Goal: Information Seeking & Learning: Learn about a topic

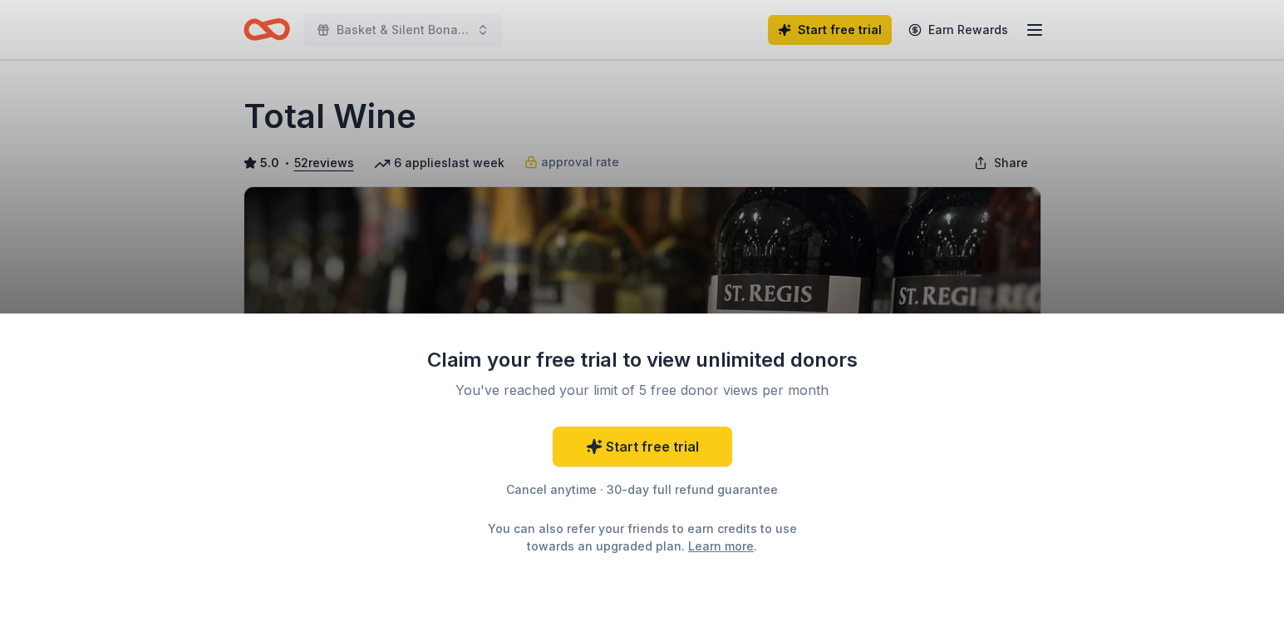
scroll to position [180, 0]
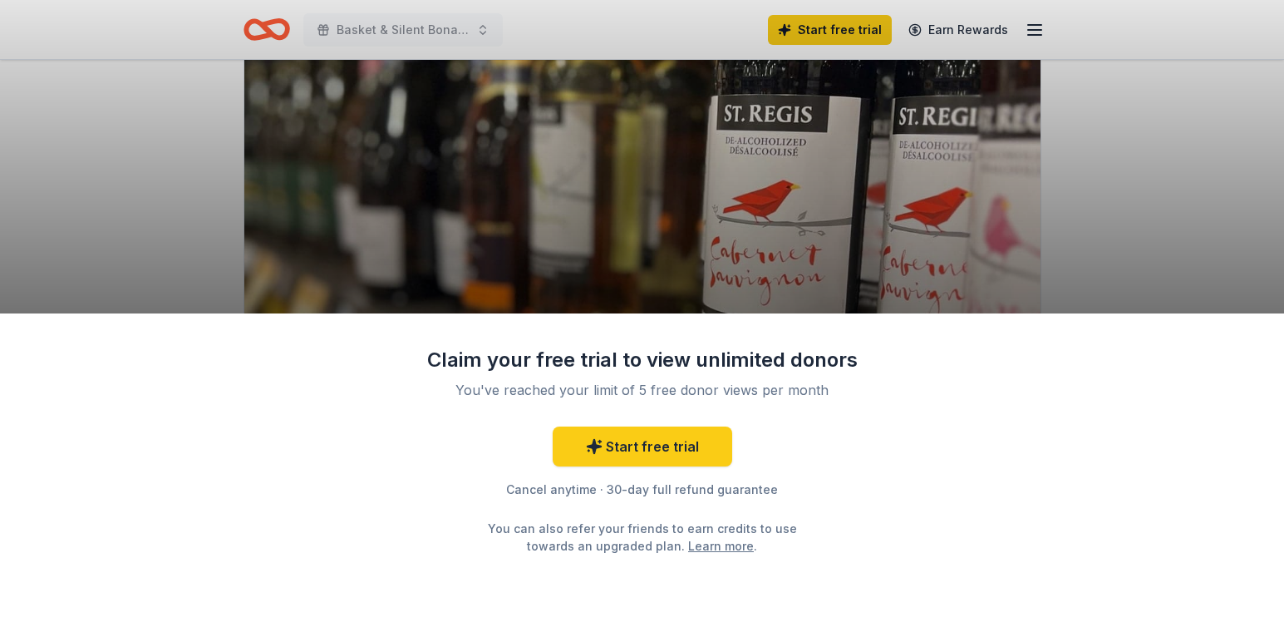
click at [1113, 199] on div "Claim your free trial to view unlimited donors You've reached your limit of 5 f…" at bounding box center [642, 313] width 1284 height 627
click at [391, 25] on div "Claim your free trial to view unlimited donors You've reached your limit of 5 f…" at bounding box center [642, 313] width 1284 height 627
click at [342, 28] on div "Claim your free trial to view unlimited donors You've reached your limit of 5 f…" at bounding box center [642, 313] width 1284 height 627
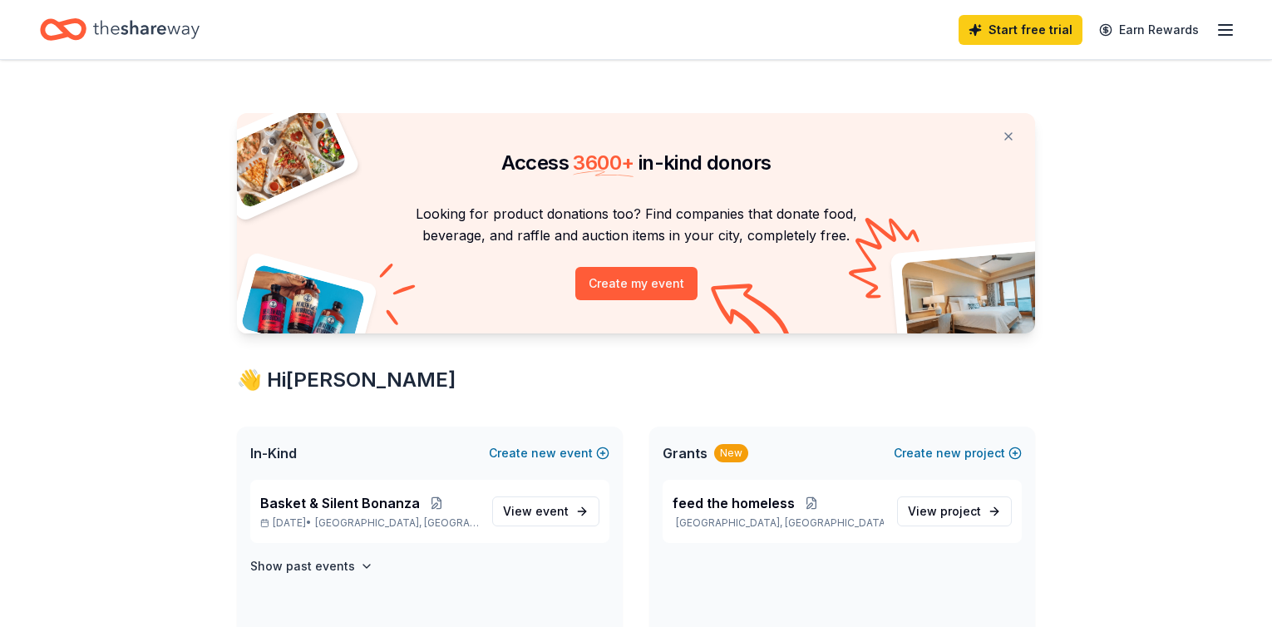
click at [157, 27] on icon "Home" at bounding box center [146, 29] width 106 height 18
click at [388, 502] on span "Basket & Silent Bonanza" at bounding box center [340, 503] width 160 height 20
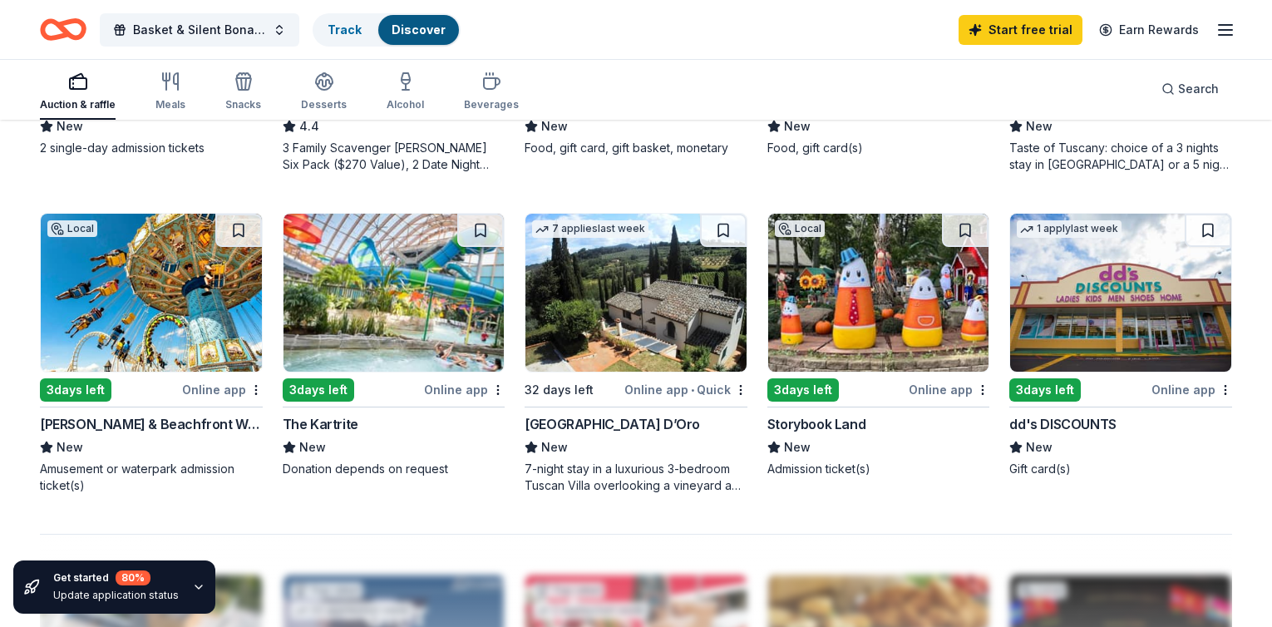
scroll to position [1075, 0]
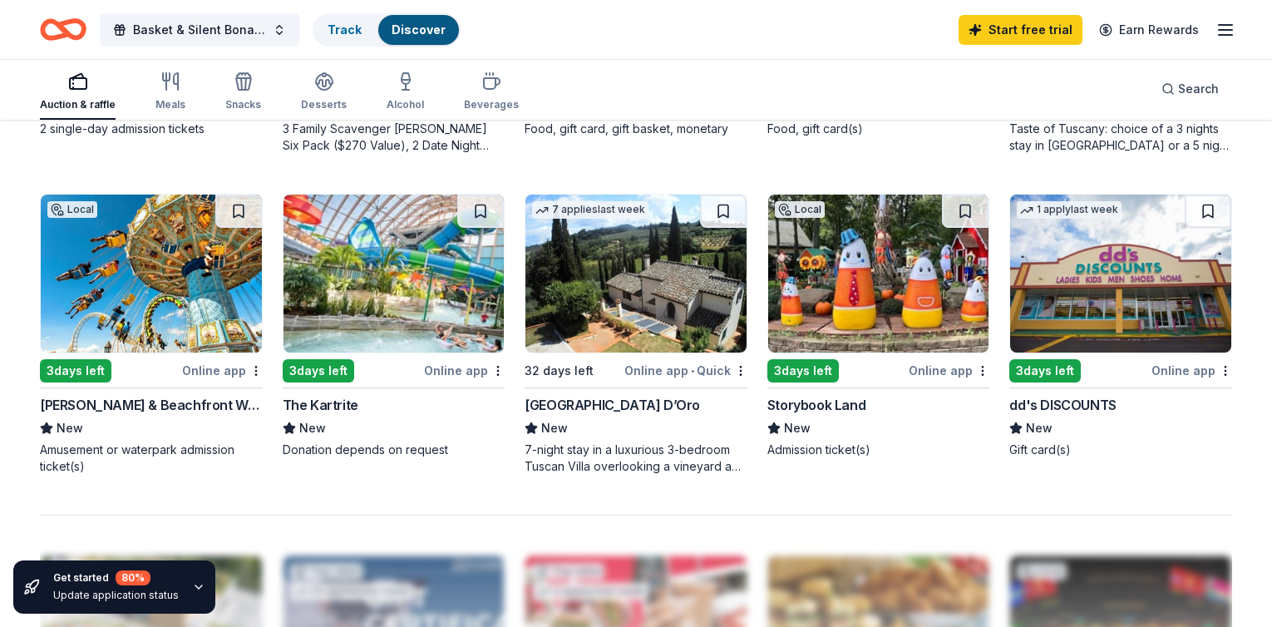
click at [389, 288] on img at bounding box center [393, 273] width 221 height 158
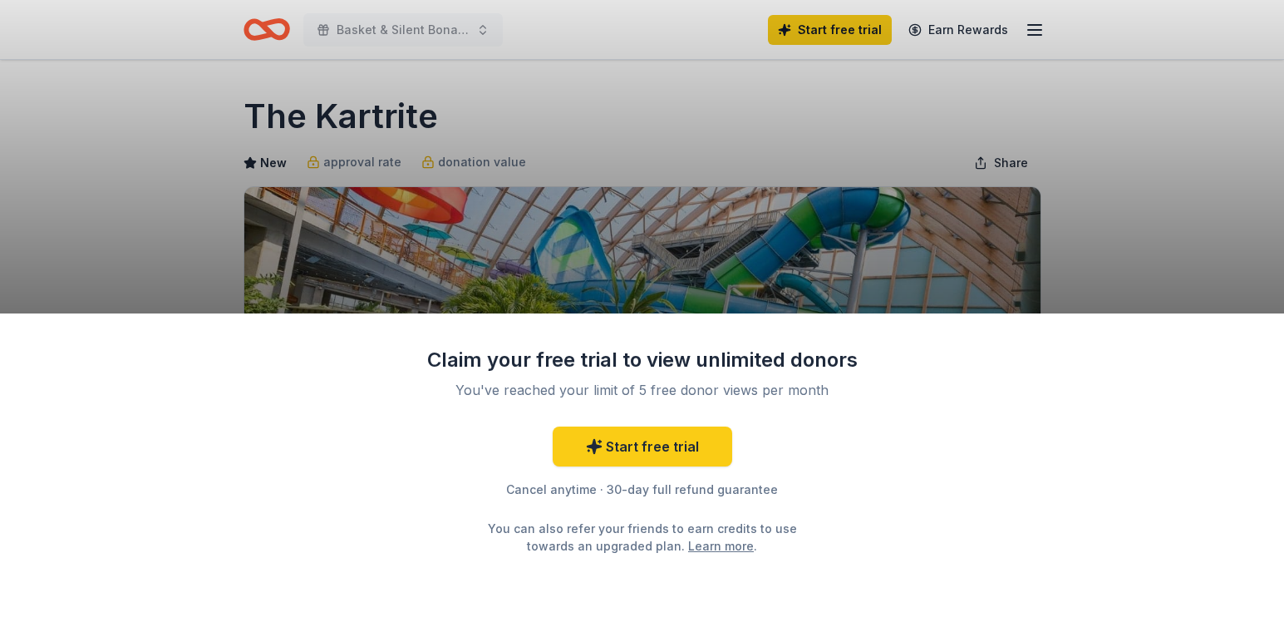
click at [375, 22] on div "Claim your free trial to view unlimited donors You've reached your limit of 5 f…" at bounding box center [642, 313] width 1284 height 627
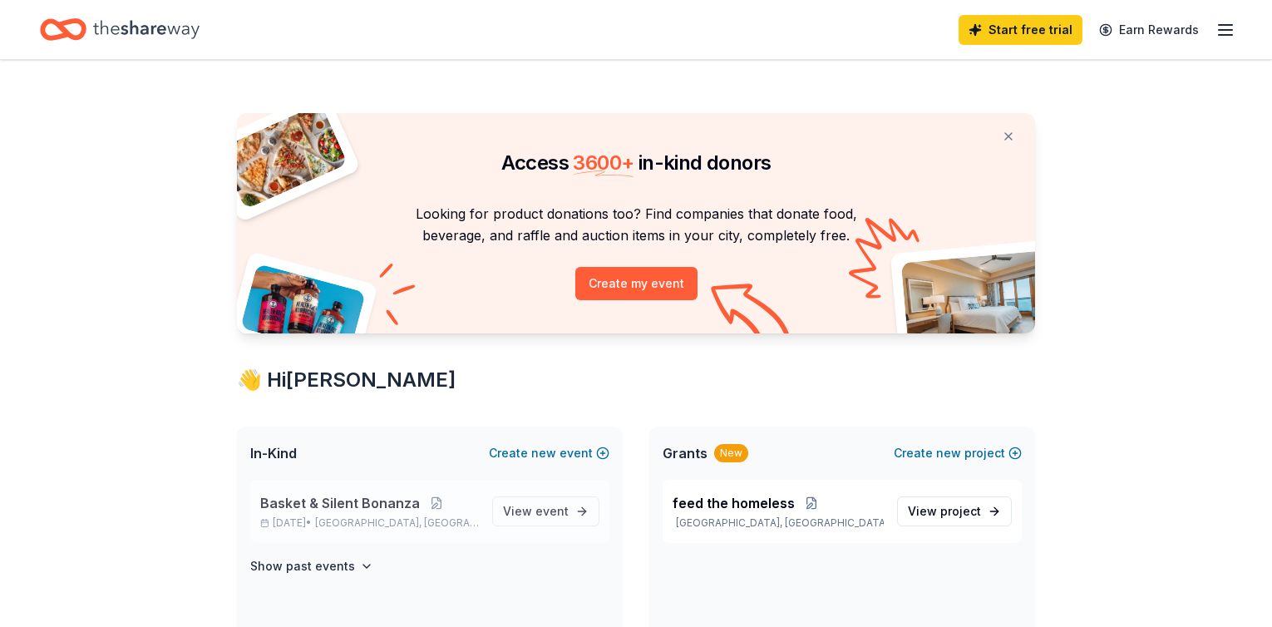
click at [320, 504] on span "Basket & Silent Bonanza" at bounding box center [340, 503] width 160 height 20
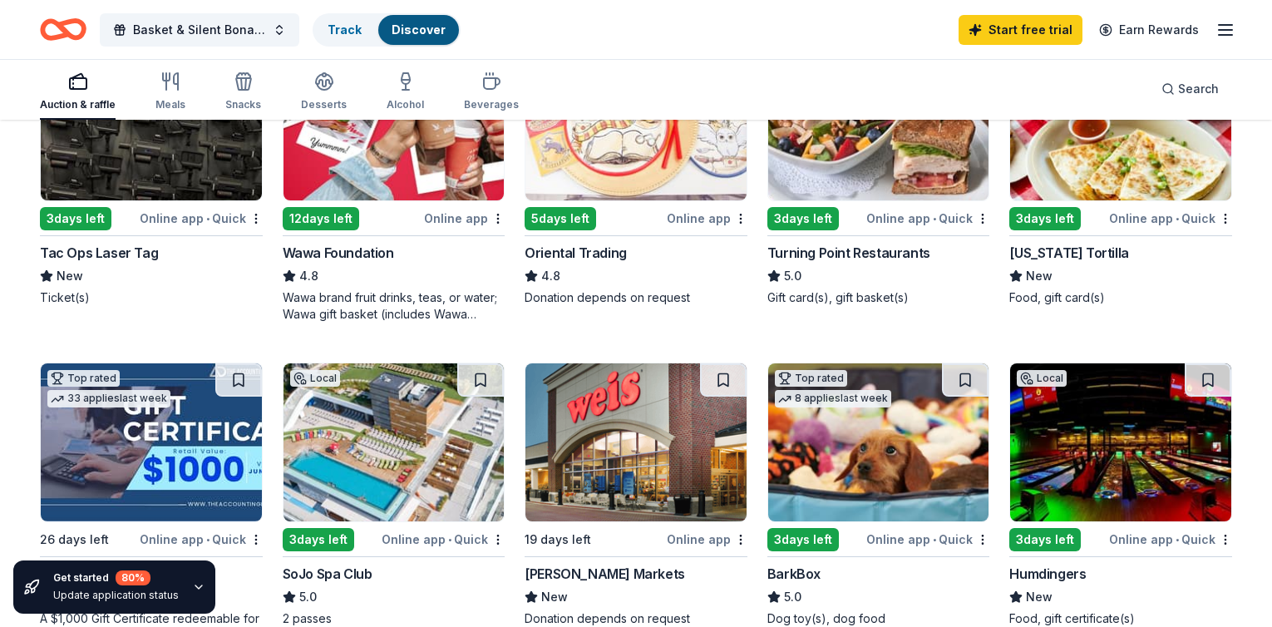
scroll to position [262, 0]
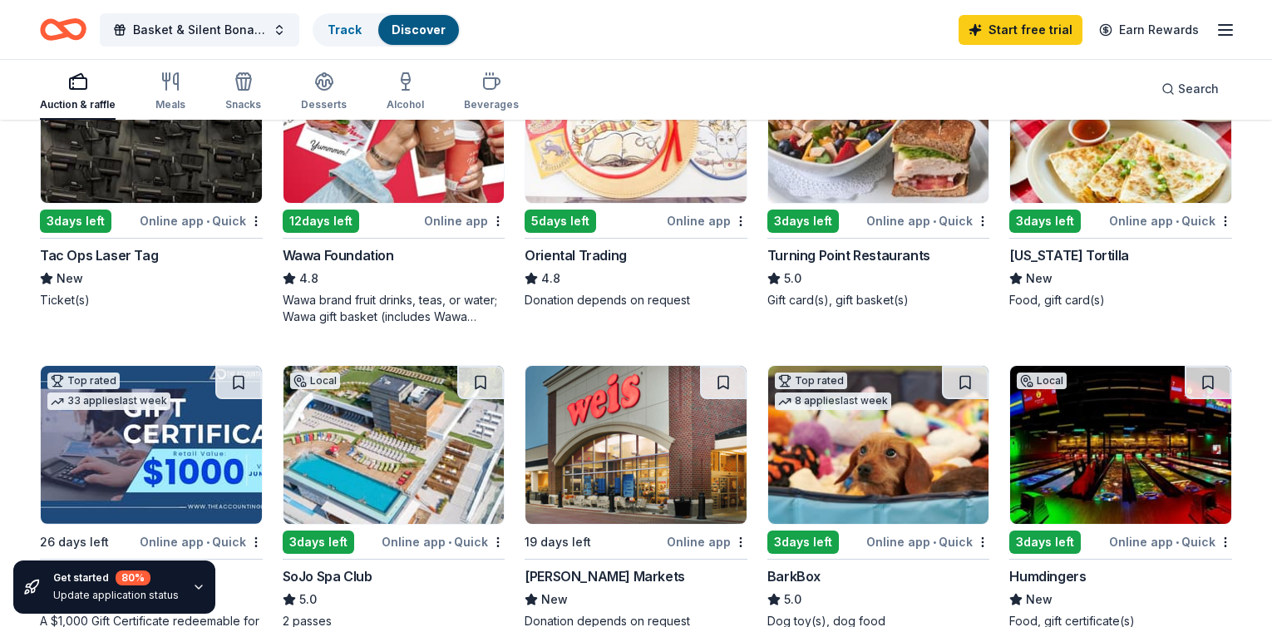
click at [116, 96] on div "Auction & raffle" at bounding box center [78, 91] width 76 height 40
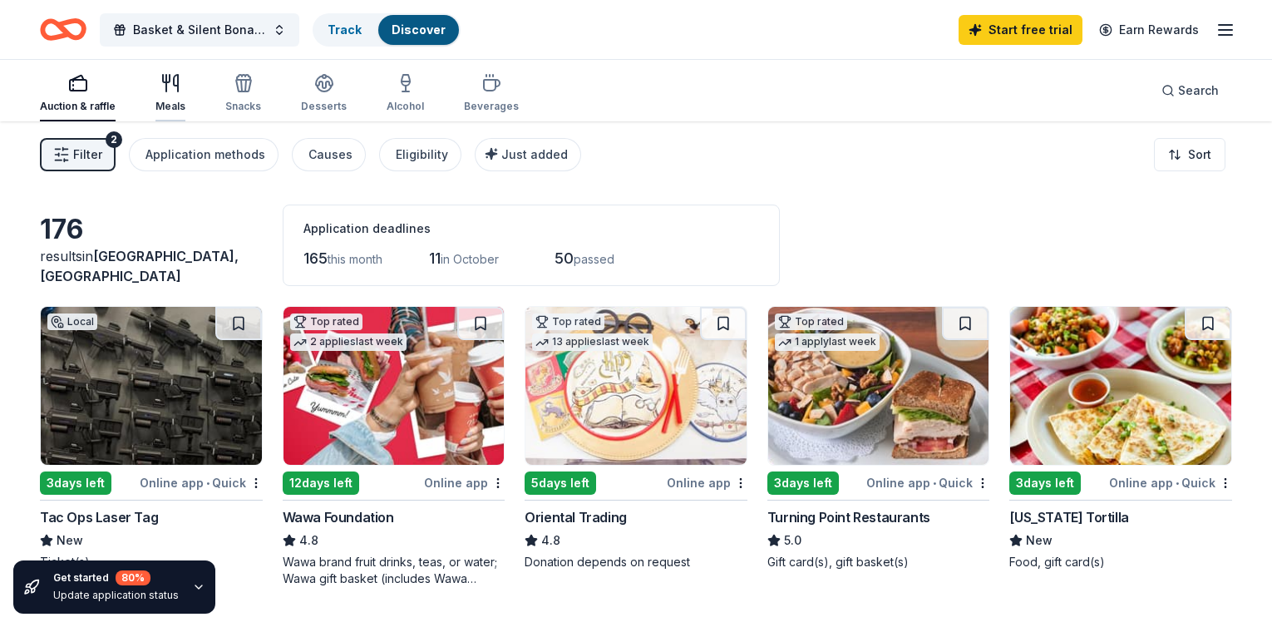
click at [180, 89] on icon "button" at bounding box center [170, 83] width 20 height 20
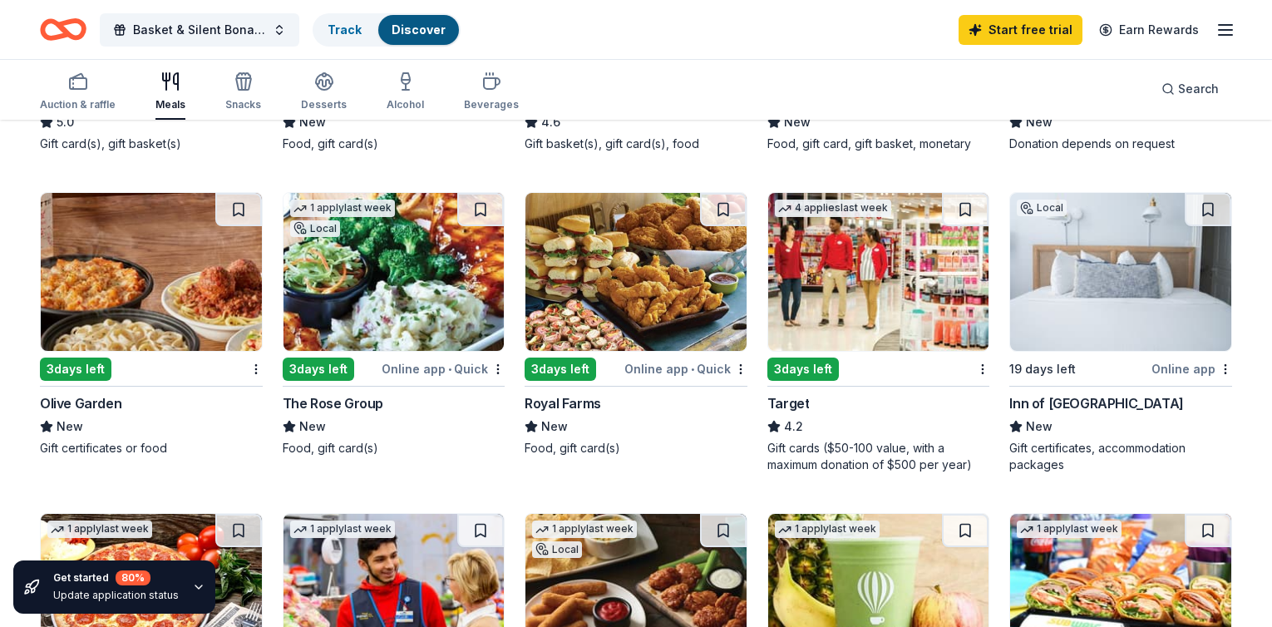
scroll to position [421, 0]
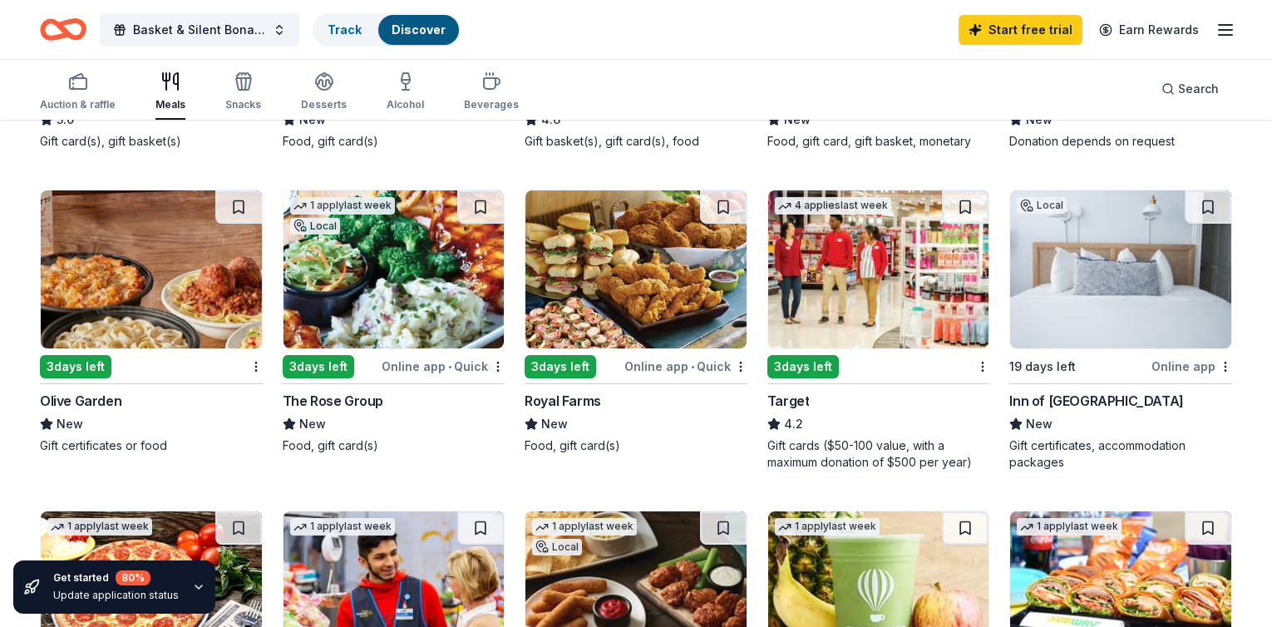
click at [224, 324] on img at bounding box center [151, 269] width 221 height 158
